Goal: Navigation & Orientation: Find specific page/section

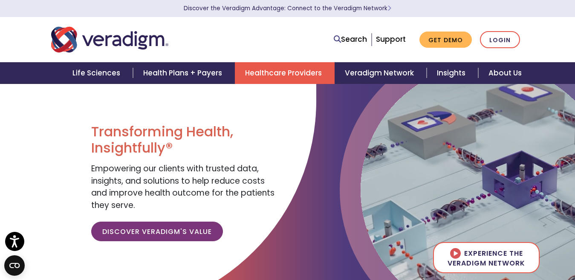
click at [285, 72] on link "Healthcare Providers" at bounding box center [285, 73] width 100 height 22
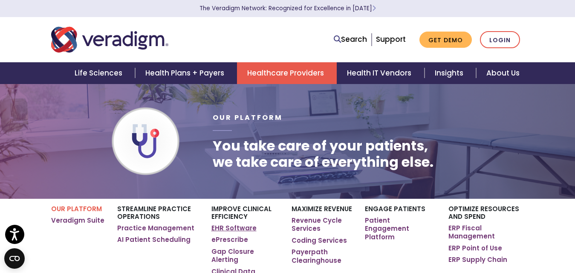
click at [216, 227] on link "EHR Software" at bounding box center [233, 228] width 45 height 9
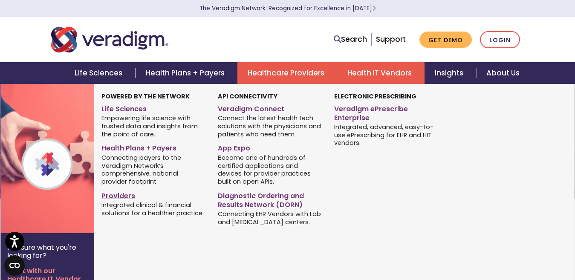
click at [115, 196] on link "Providers" at bounding box center [153, 194] width 104 height 12
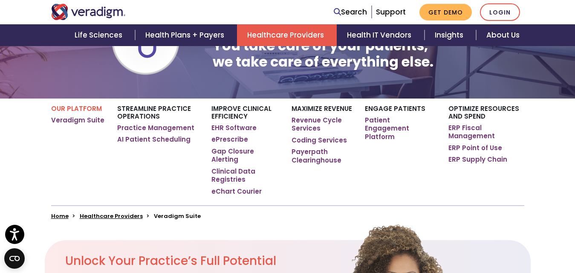
scroll to position [104, 0]
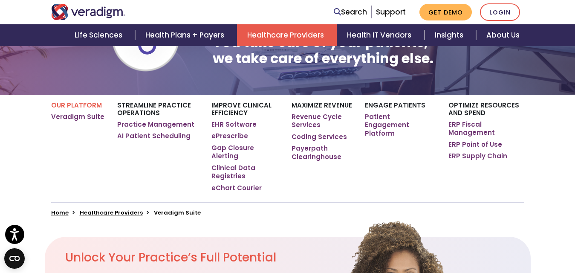
click at [100, 208] on link "Healthcare Providers" at bounding box center [111, 212] width 63 height 8
